Goal: Use online tool/utility: Utilize a website feature to perform a specific function

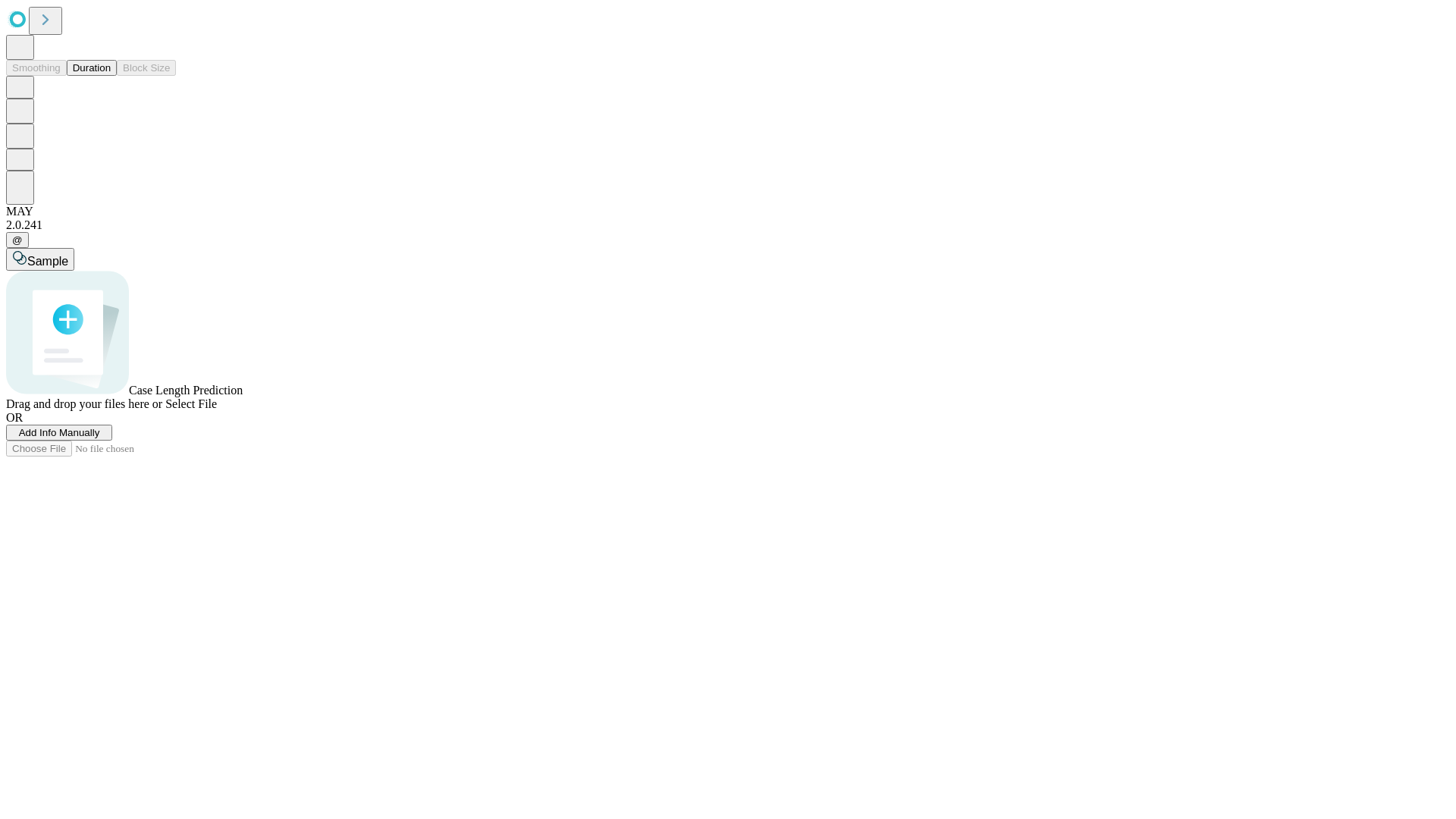
click at [110, 76] on button "Duration" at bounding box center [91, 67] width 50 height 16
click at [100, 438] on span "Add Info Manually" at bounding box center [59, 432] width 81 height 11
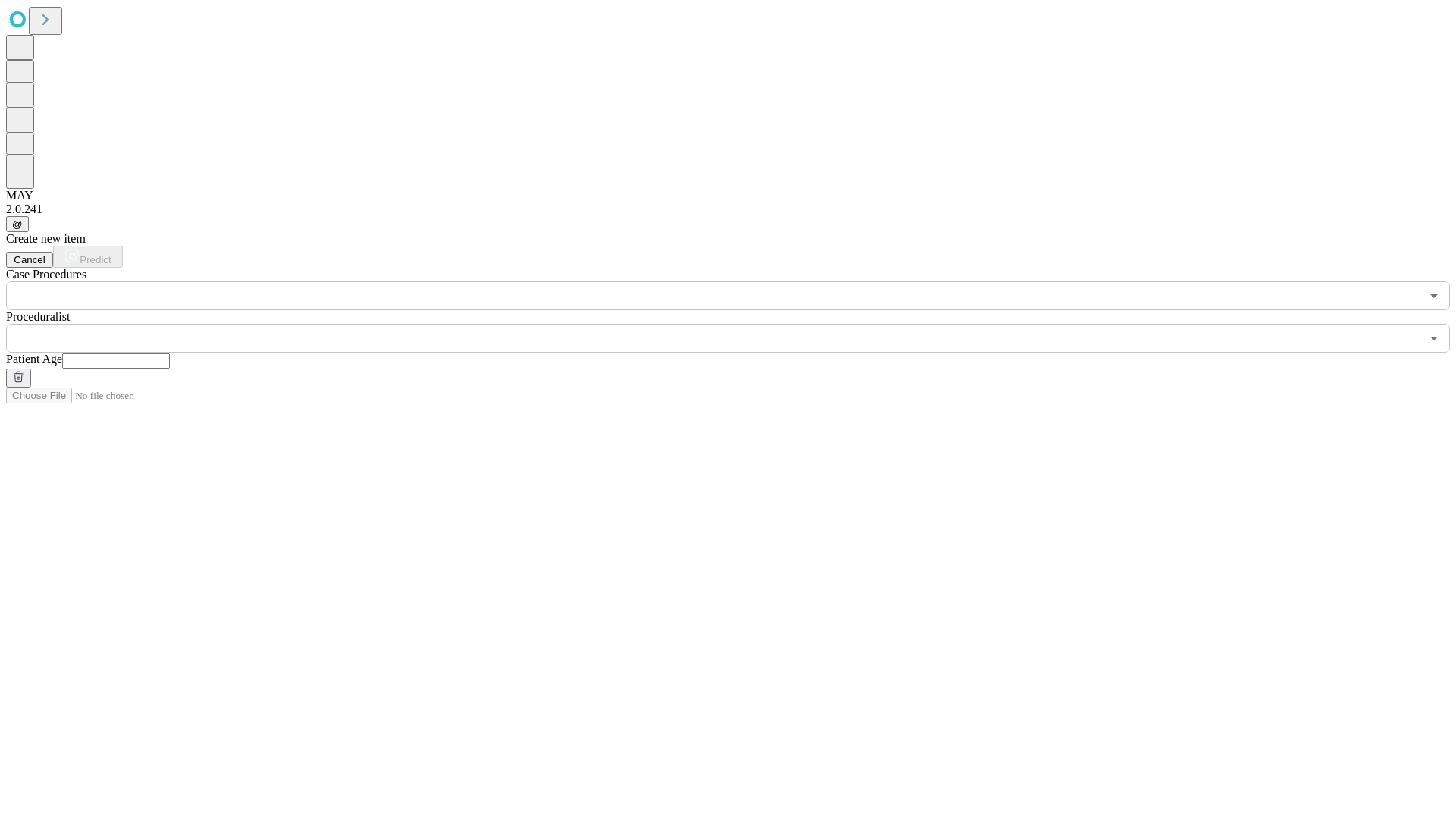
click at [170, 353] on input "text" at bounding box center [116, 361] width 108 height 16
type input "**"
click at [739, 324] on input "text" at bounding box center [713, 338] width 1415 height 28
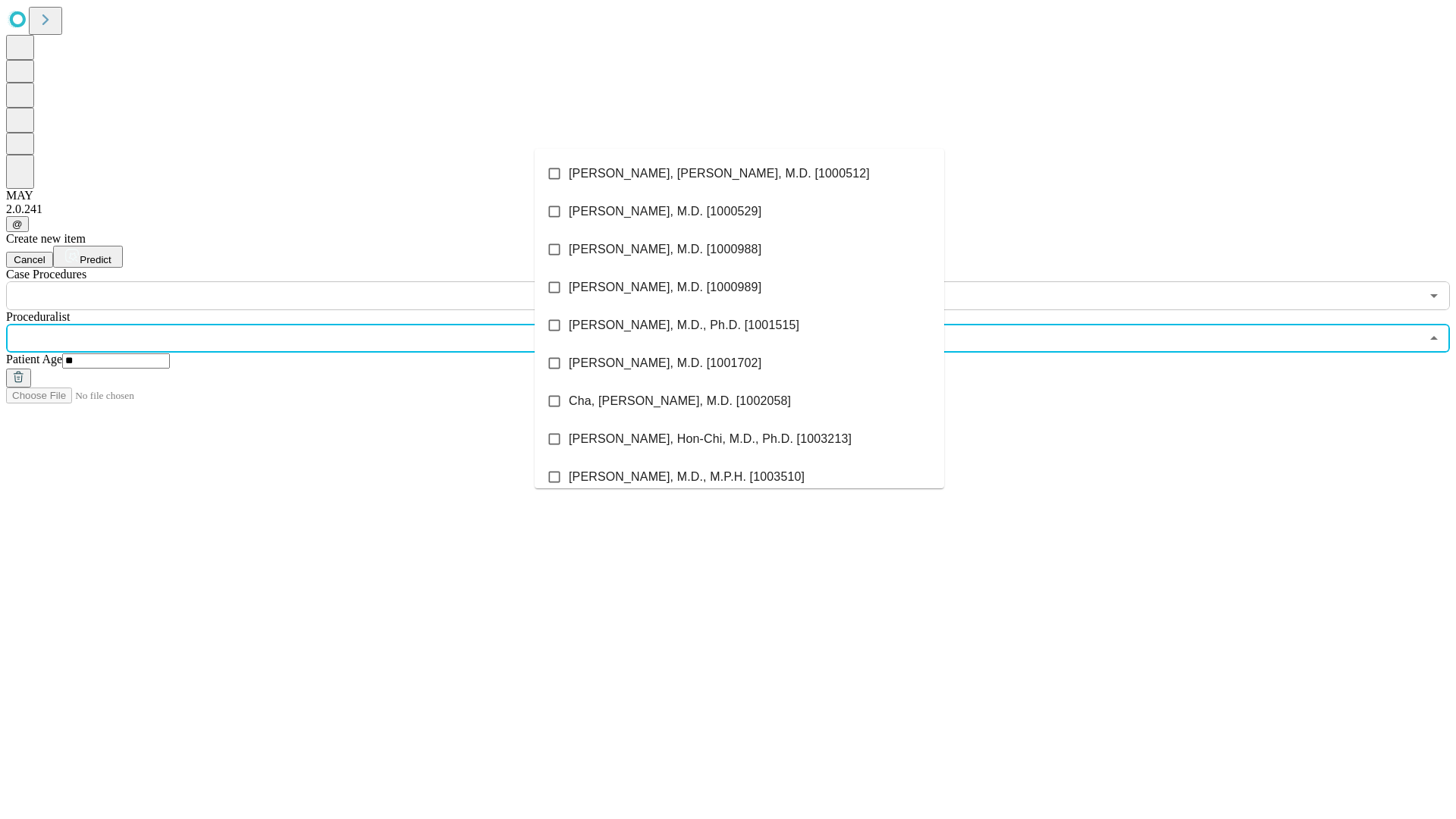
click at [740, 173] on li "[PERSON_NAME], [PERSON_NAME], M.D. [1000512]" at bounding box center [739, 173] width 409 height 38
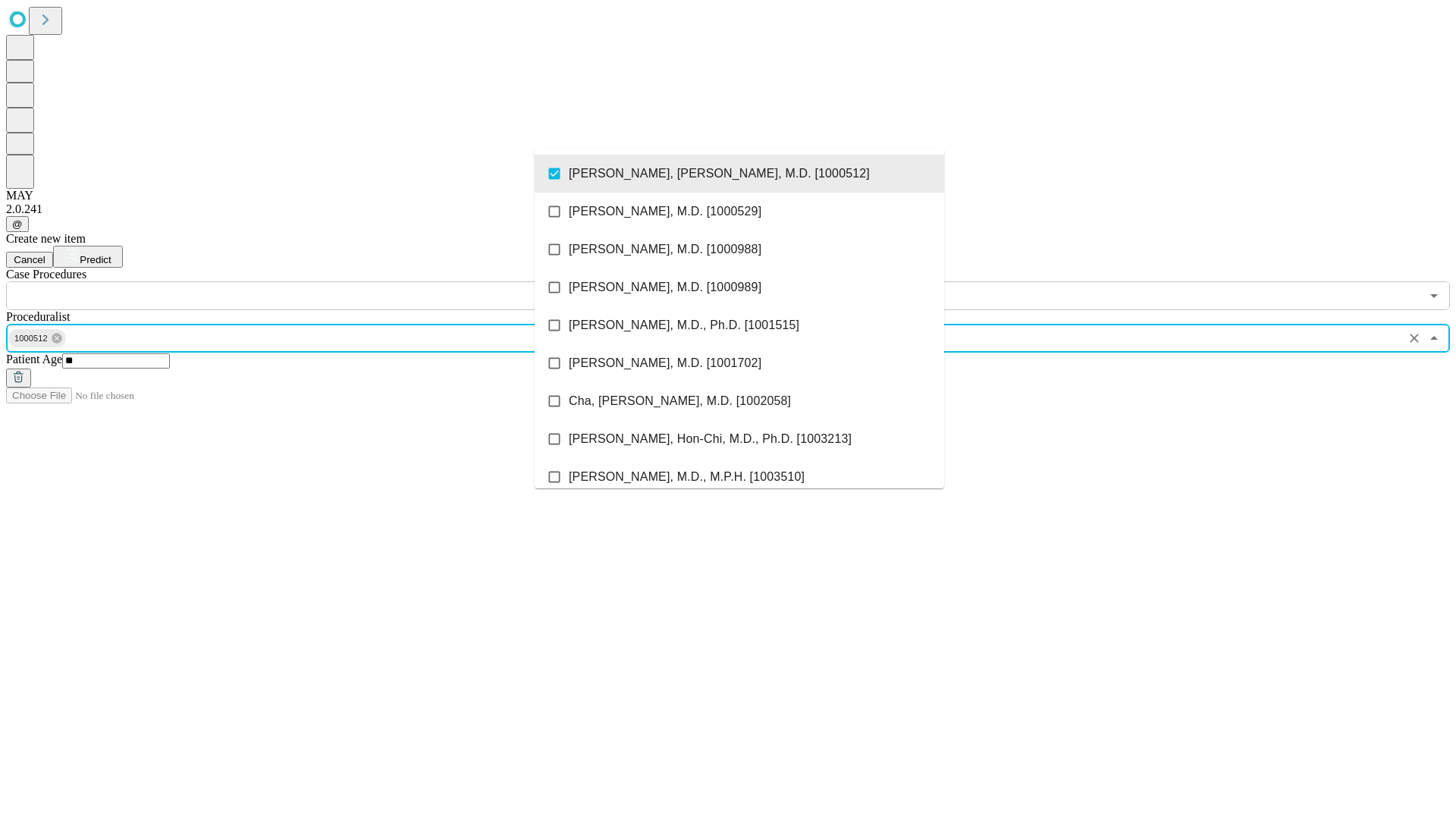
click at [318, 281] on input "text" at bounding box center [713, 295] width 1415 height 28
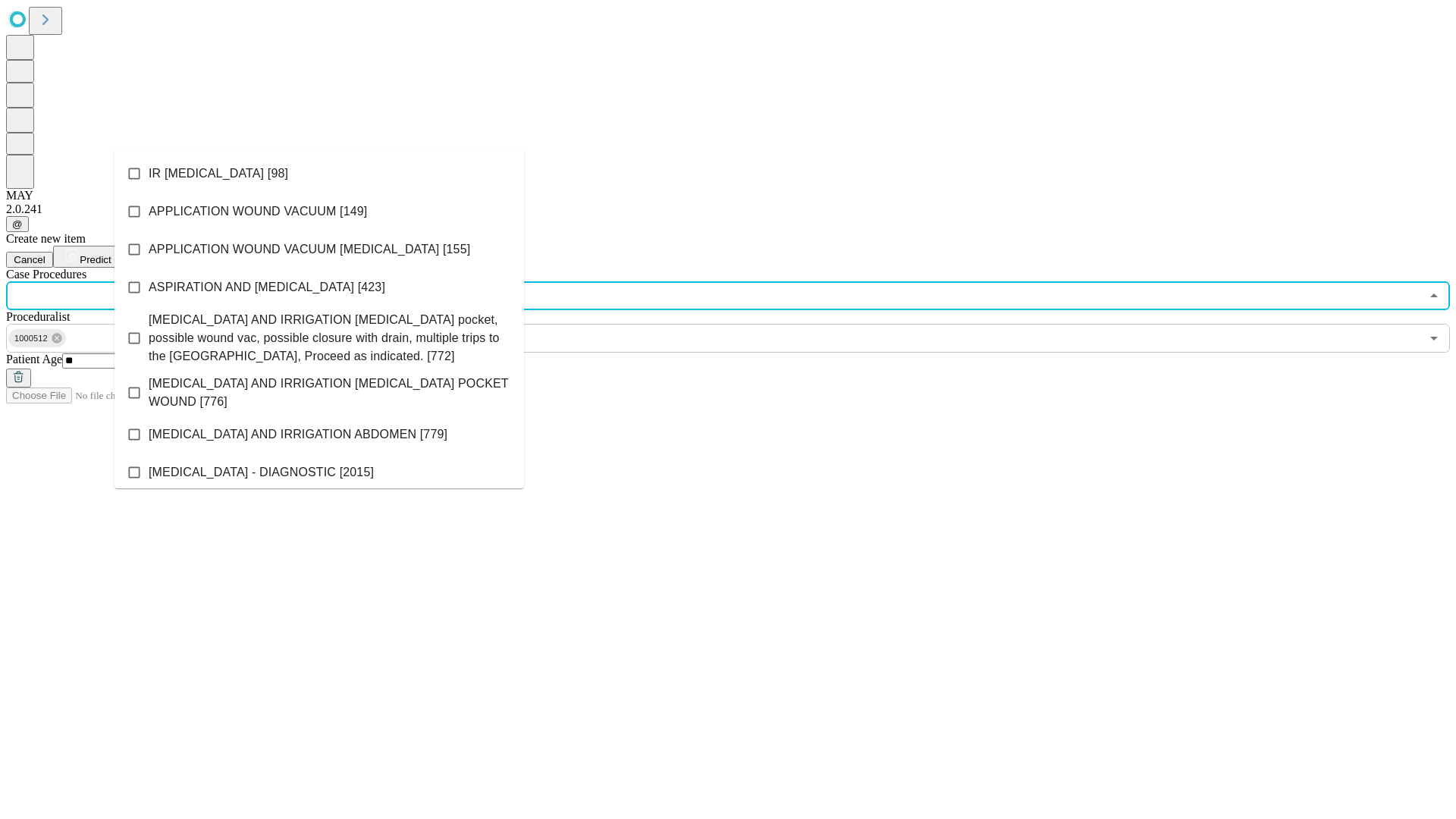
click at [319, 173] on li "IR [MEDICAL_DATA] [98]" at bounding box center [319, 173] width 409 height 38
click at [110, 254] on span "Predict" at bounding box center [95, 259] width 31 height 11
